Goal: Task Accomplishment & Management: Manage account settings

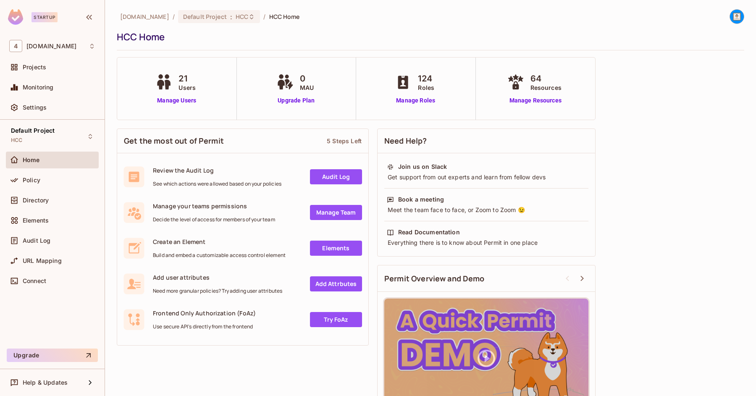
click at [269, 18] on span "HCC Home" at bounding box center [284, 17] width 31 height 8
click at [236, 17] on span "HCC" at bounding box center [242, 17] width 13 height 8
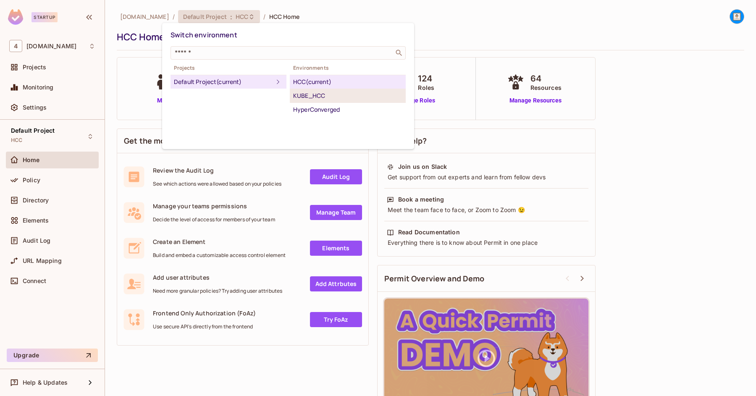
click at [326, 97] on div "KUBE_HCC" at bounding box center [347, 96] width 109 height 10
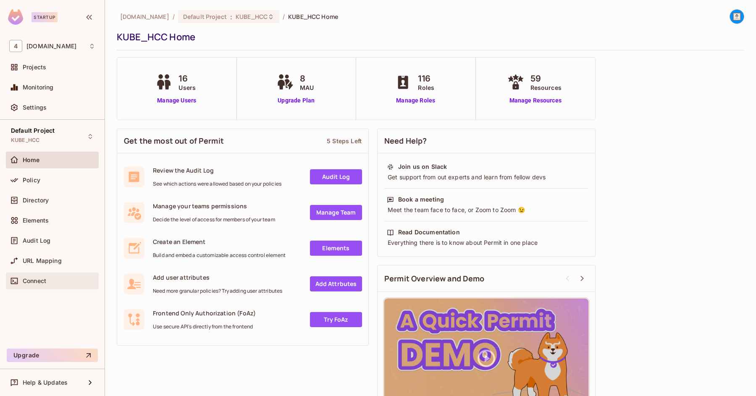
click at [48, 281] on div "Connect" at bounding box center [59, 281] width 73 height 7
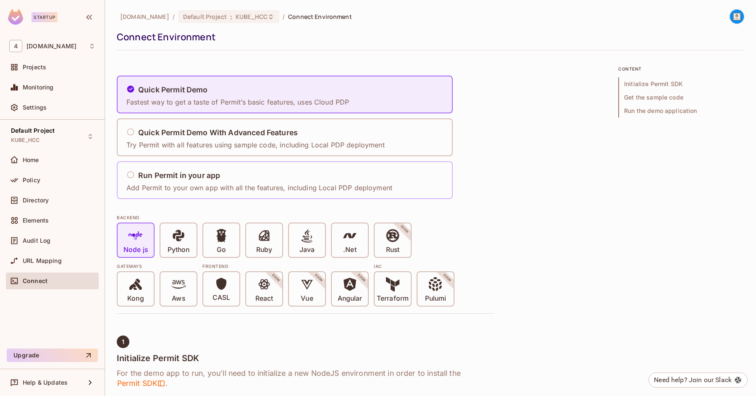
click at [133, 172] on icon at bounding box center [130, 174] width 7 height 7
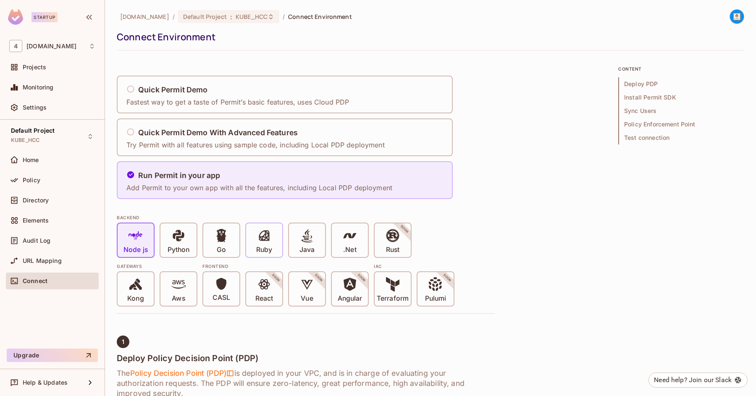
click at [256, 248] on div "Ruby" at bounding box center [264, 241] width 36 height 34
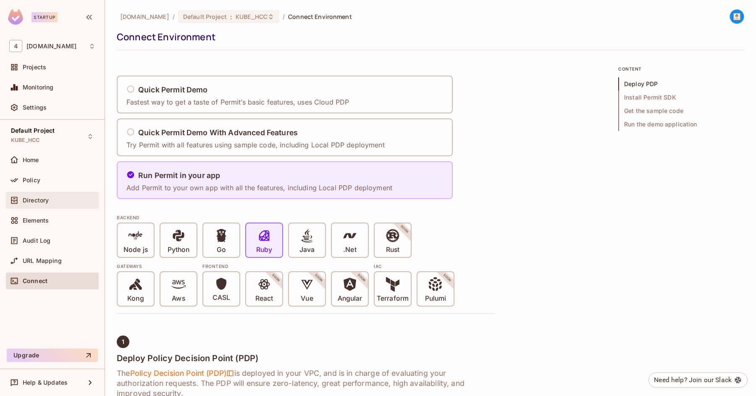
click at [39, 198] on span "Directory" at bounding box center [36, 200] width 26 height 7
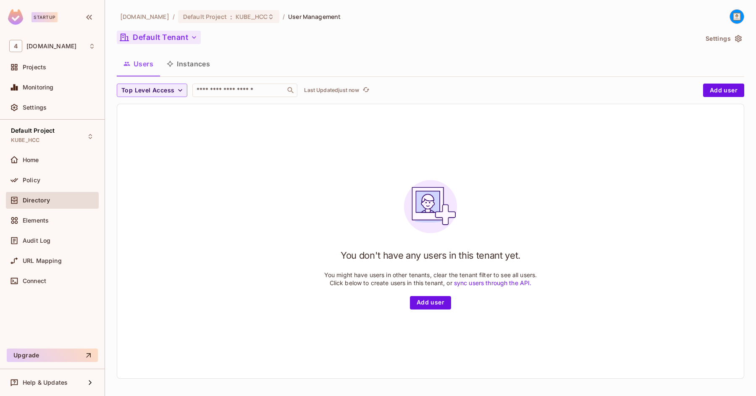
click at [187, 36] on button "Default Tenant" at bounding box center [159, 37] width 84 height 13
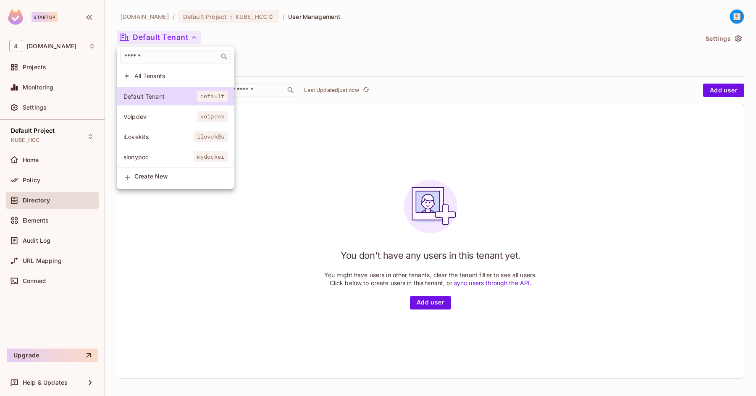
click at [166, 64] on div "​" at bounding box center [176, 57] width 118 height 20
click at [166, 61] on input "text" at bounding box center [170, 57] width 94 height 8
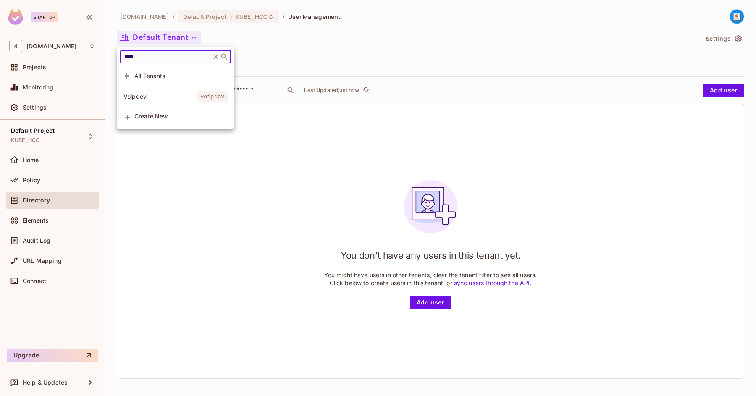
type input "****"
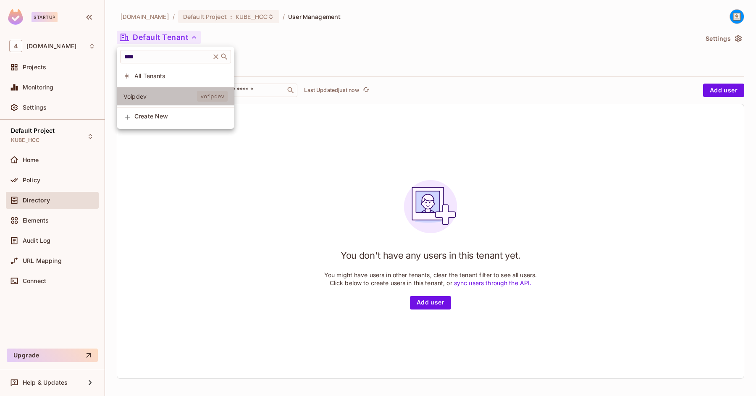
click at [145, 94] on span "Voipdev" at bounding box center [161, 96] width 74 height 8
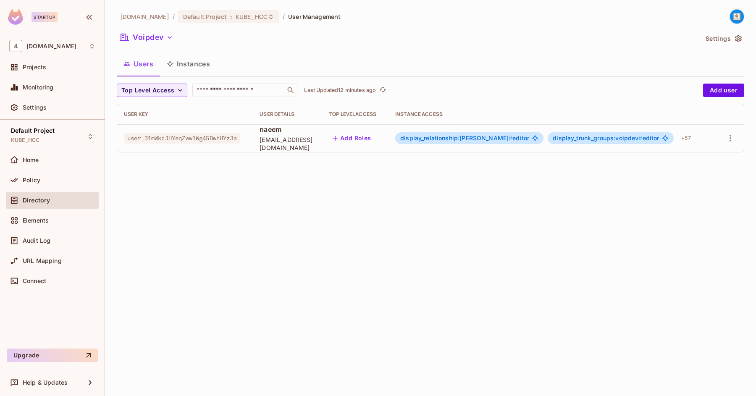
click at [200, 65] on button "Instances" at bounding box center [188, 63] width 57 height 21
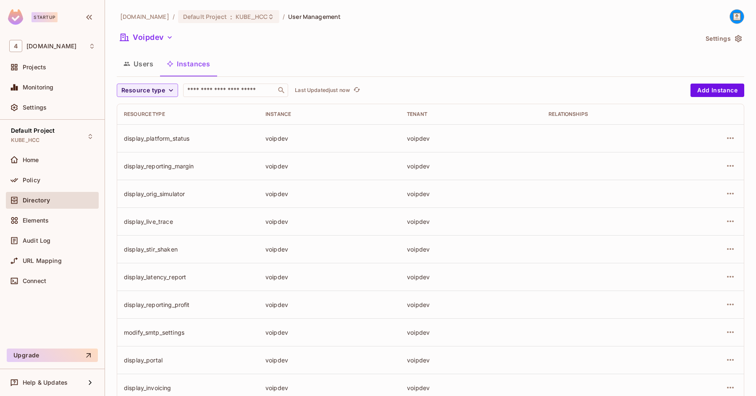
click at [138, 64] on button "Users" at bounding box center [138, 63] width 43 height 21
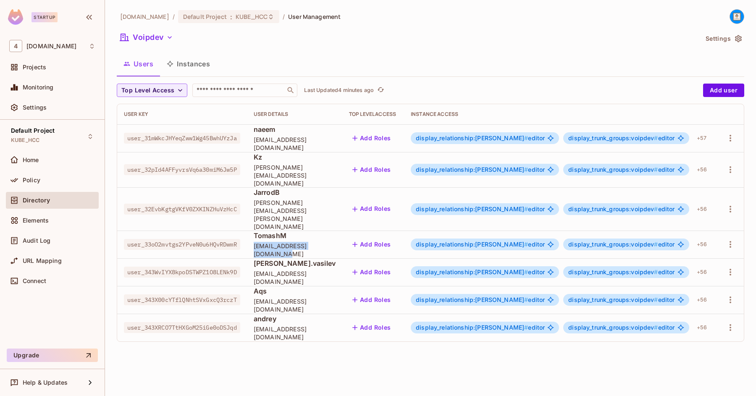
copy span "[EMAIL_ADDRESS][DOMAIN_NAME]"
drag, startPoint x: 350, startPoint y: 227, endPoint x: 263, endPoint y: 223, distance: 86.7
click at [263, 231] on div "TomashM [EMAIL_ADDRESS][DOMAIN_NAME]" at bounding box center [295, 244] width 82 height 27
copy span "[EMAIL_ADDRESS][DOMAIN_NAME]"
drag, startPoint x: 348, startPoint y: 255, endPoint x: 261, endPoint y: 255, distance: 87.0
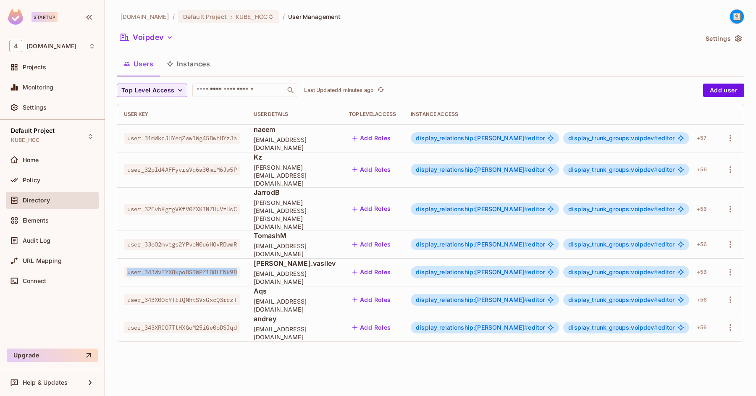
click at [261, 258] on td "[PERSON_NAME].vasilev [EMAIL_ADDRESS][DOMAIN_NAME]" at bounding box center [294, 272] width 95 height 28
